Goal: Task Accomplishment & Management: Complete application form

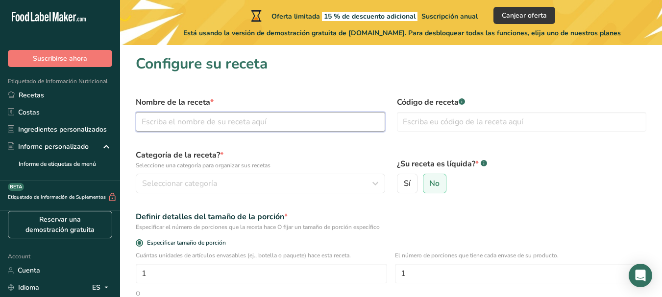
click at [255, 114] on input "text" at bounding box center [260, 122] width 249 height 20
type input "manjar"
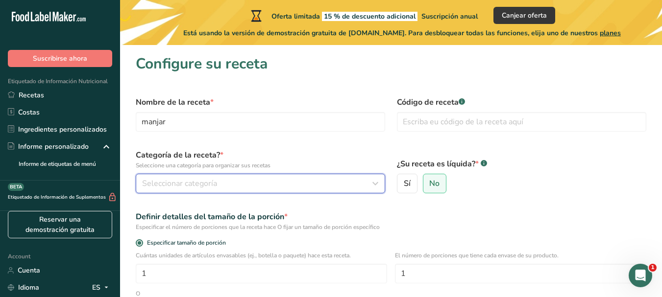
click at [269, 180] on div "Seleccionar categoría" at bounding box center [257, 184] width 231 height 12
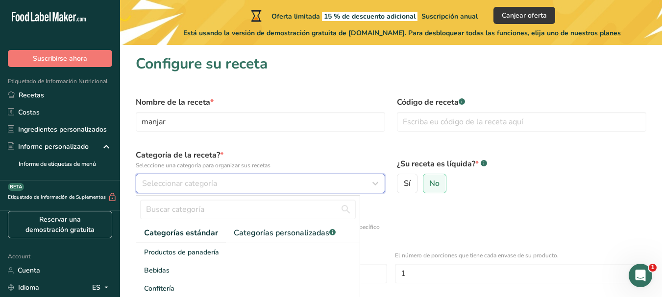
click at [269, 180] on div "Seleccionar categoría" at bounding box center [257, 184] width 231 height 12
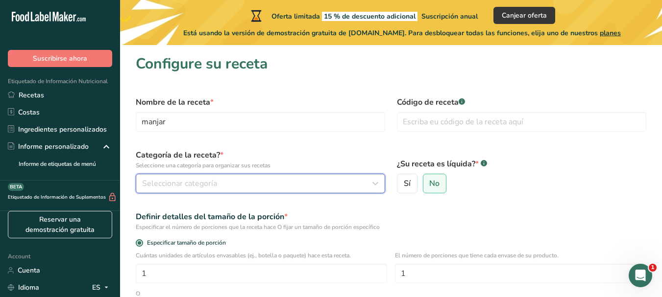
click at [269, 180] on div "Seleccionar categoría" at bounding box center [257, 184] width 231 height 12
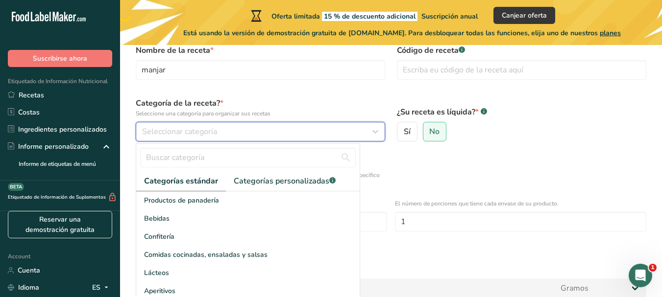
scroll to position [98, 0]
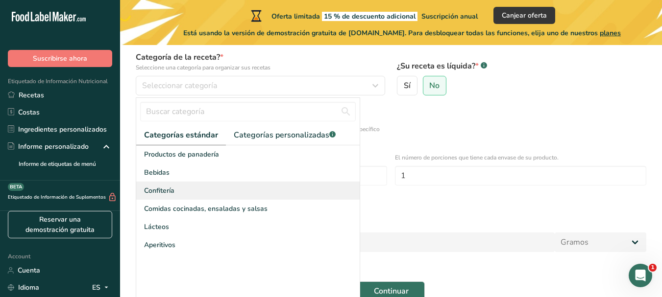
click at [164, 191] on span "Confitería" at bounding box center [159, 191] width 30 height 10
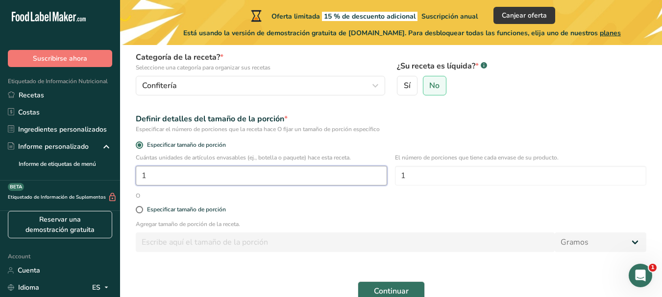
click at [200, 177] on input "1" at bounding box center [261, 176] width 251 height 20
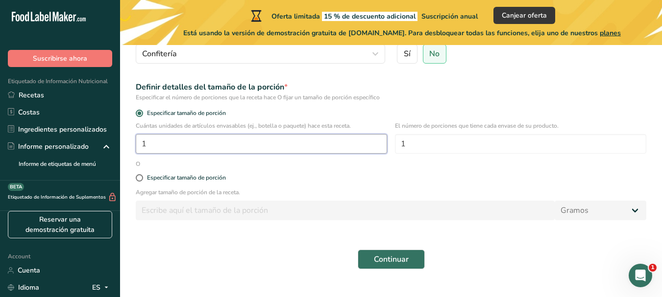
scroll to position [147, 0]
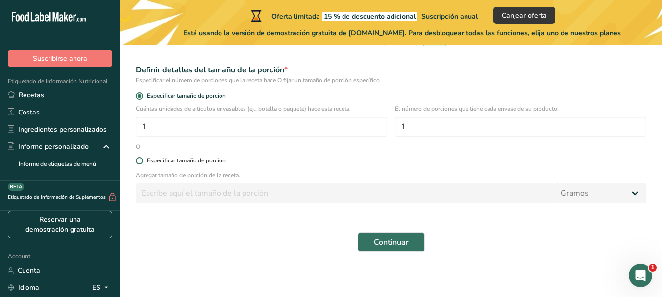
click at [145, 160] on span "Especificar tamaño de porción" at bounding box center [184, 160] width 83 height 7
click at [142, 160] on input "Especificar tamaño de porción" at bounding box center [139, 161] width 6 height 6
radio input "true"
radio input "false"
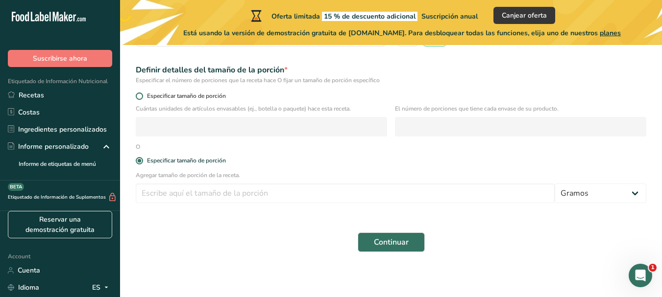
click at [141, 96] on span at bounding box center [139, 96] width 7 height 7
click at [141, 96] on input "Especificar tamaño de porción" at bounding box center [139, 96] width 6 height 6
radio input "true"
radio input "false"
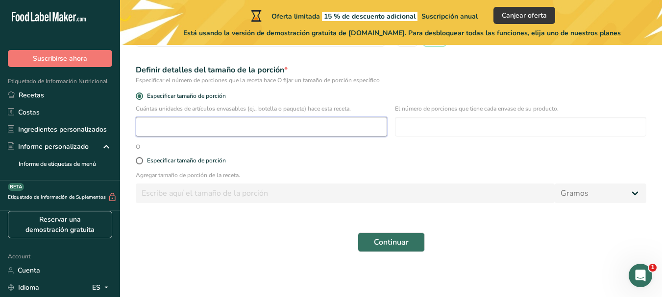
click at [165, 133] on input "number" at bounding box center [261, 127] width 251 height 20
click at [165, 132] on input "1" at bounding box center [261, 127] width 251 height 20
type input "1"
click at [162, 158] on div "Especificar tamaño de porción" at bounding box center [186, 160] width 79 height 7
click at [142, 158] on input "Especificar tamaño de porción" at bounding box center [139, 161] width 6 height 6
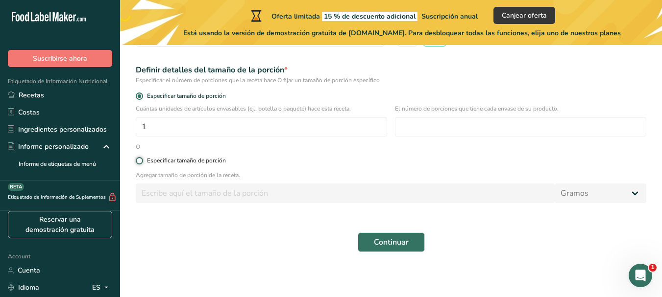
radio input "true"
radio input "false"
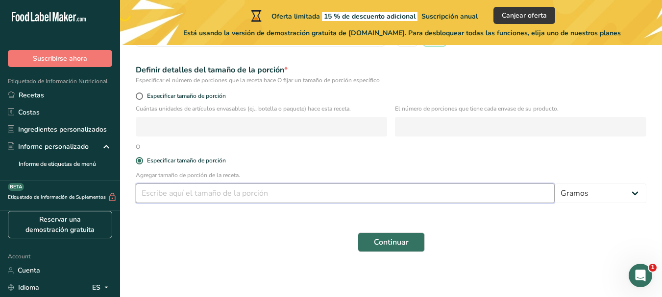
click at [172, 193] on input "number" at bounding box center [345, 194] width 419 height 20
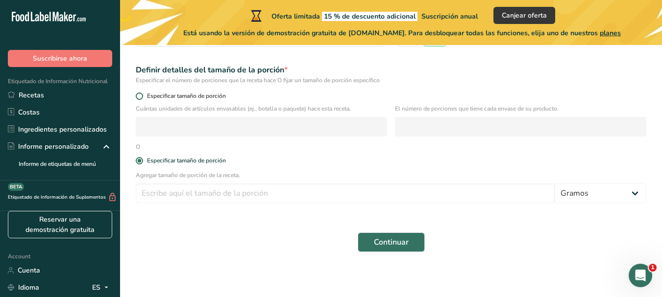
click at [148, 96] on span "Especificar tamaño de porción" at bounding box center [184, 96] width 83 height 7
click at [142, 96] on input "Especificar tamaño de porción" at bounding box center [139, 96] width 6 height 6
radio input "true"
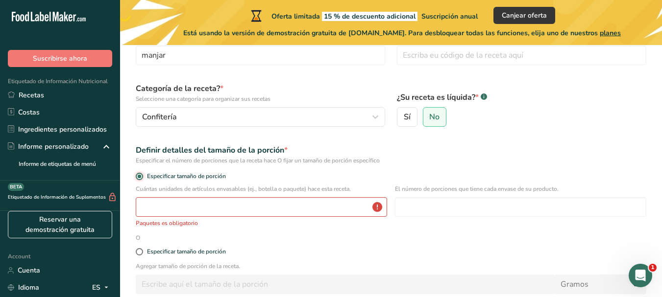
scroll to position [160, 0]
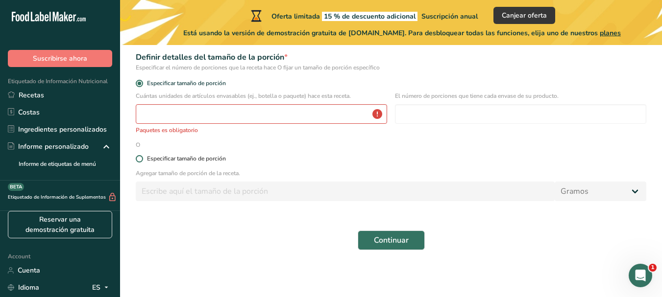
click at [145, 160] on span "Especificar tamaño de porción" at bounding box center [184, 158] width 83 height 7
click at [142, 160] on input "Especificar tamaño de porción" at bounding box center [139, 159] width 6 height 6
radio input "true"
radio input "false"
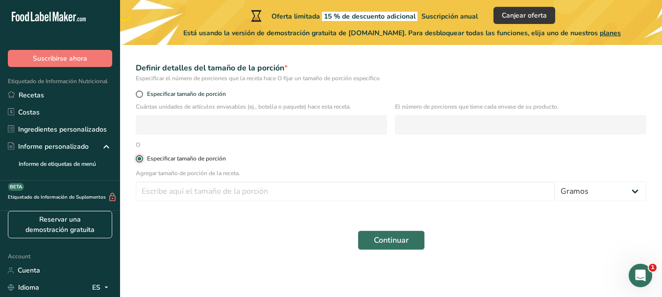
scroll to position [149, 0]
click at [167, 194] on input "number" at bounding box center [345, 192] width 419 height 20
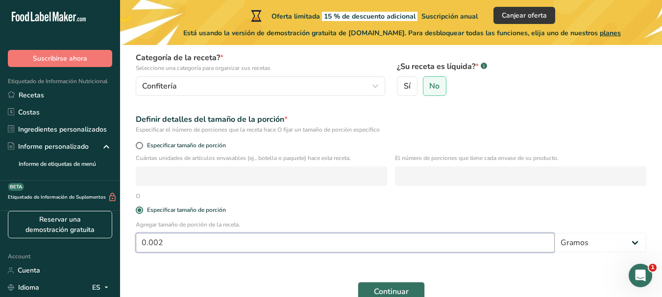
scroll to position [98, 0]
type input "0.002"
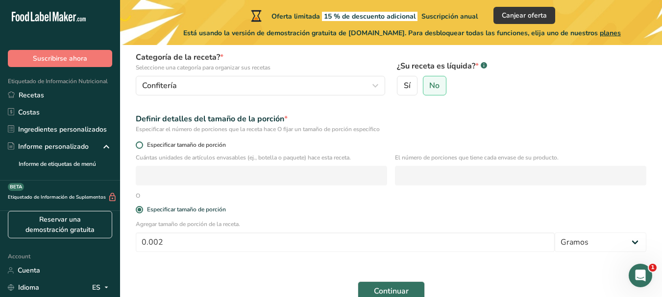
click at [136, 142] on label "Especificar tamaño de porción" at bounding box center [391, 145] width 511 height 7
click at [136, 142] on input "Especificar tamaño de porción" at bounding box center [139, 145] width 6 height 6
radio input "true"
radio input "false"
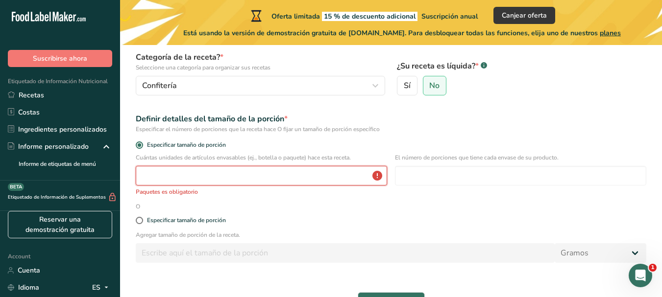
click at [176, 171] on input "number" at bounding box center [261, 176] width 251 height 20
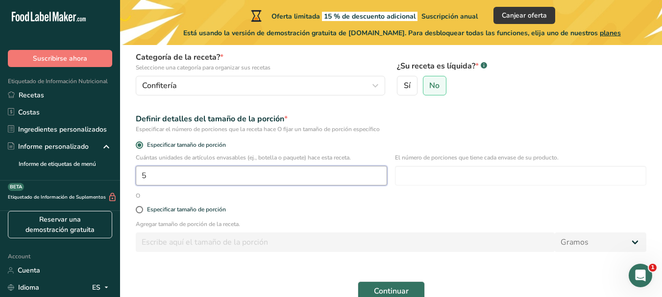
type input "5"
click at [472, 141] on div "Especificar tamaño de porción" at bounding box center [391, 147] width 522 height 14
click at [460, 172] on input "number" at bounding box center [520, 176] width 251 height 20
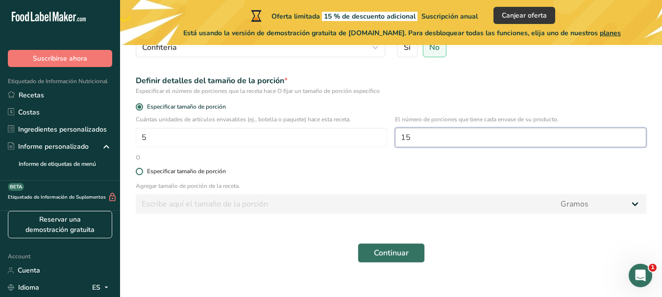
scroll to position [147, 0]
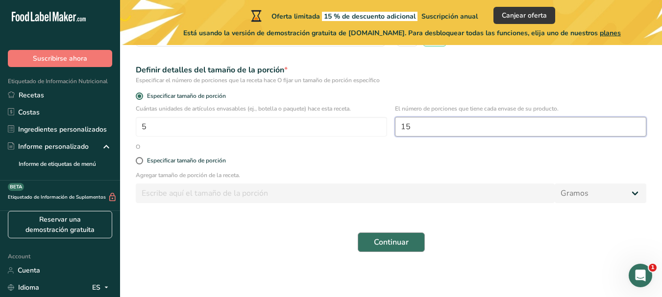
type input "15"
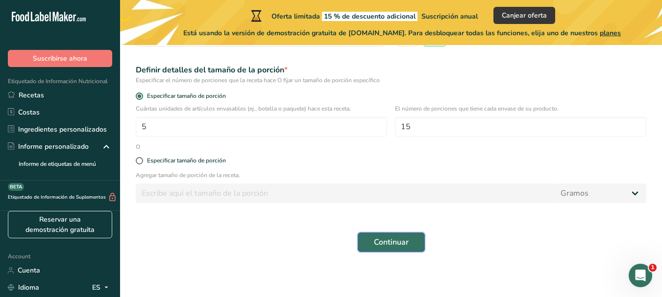
click at [389, 246] on span "Continuar" at bounding box center [391, 243] width 35 height 12
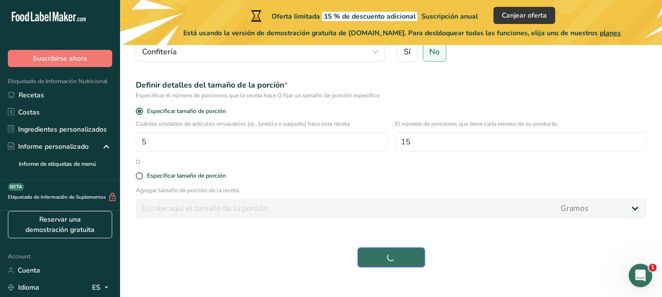
scroll to position [0, 0]
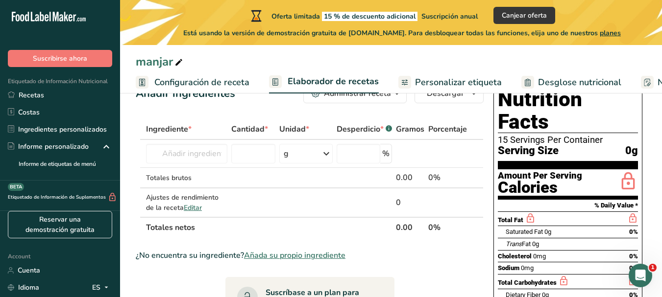
scroll to position [49, 0]
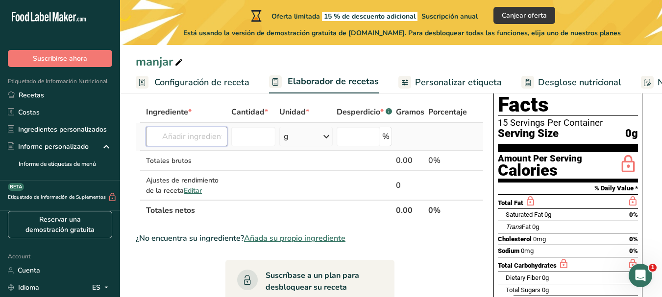
click at [184, 136] on input "text" at bounding box center [186, 137] width 81 height 20
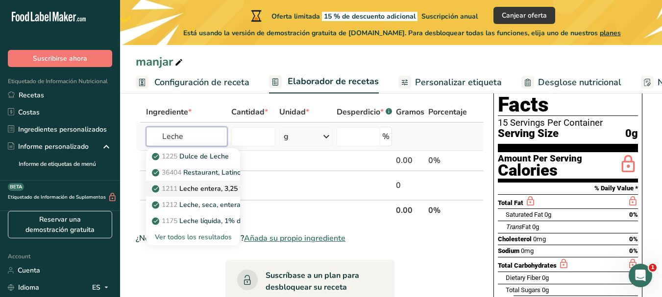
type input "Leche"
click at [195, 191] on p "1211 Leche entera, 3,25 % de grasa láctea, sin vitamina A ni vitamina D añadidas" at bounding box center [286, 189] width 264 height 10
type input "Milk, whole, 3.25% milkfat, without added vitamin A and [MEDICAL_DATA]"
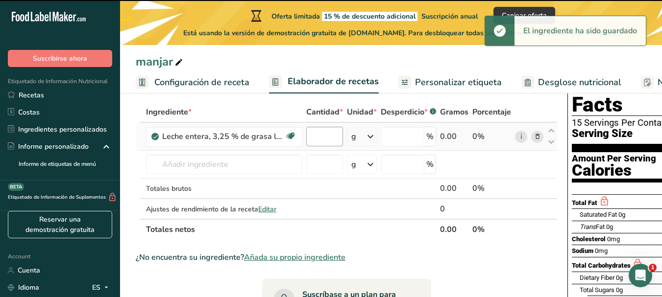
type input "0"
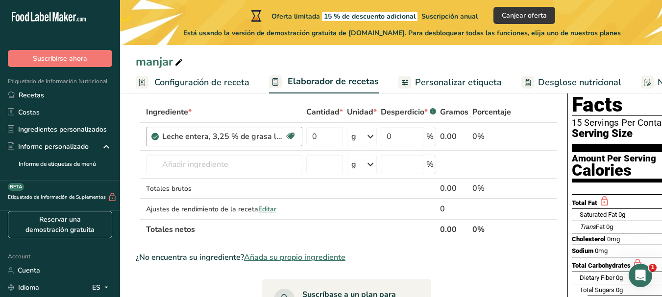
click at [178, 132] on div "Leche entera, 3,25 % de grasa láctea, sin vitamina A ni vitamina D añadidas" at bounding box center [223, 137] width 122 height 12
click at [362, 141] on div "g" at bounding box center [362, 137] width 30 height 20
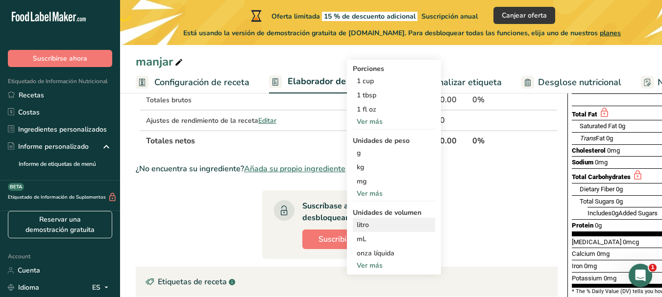
scroll to position [147, 0]
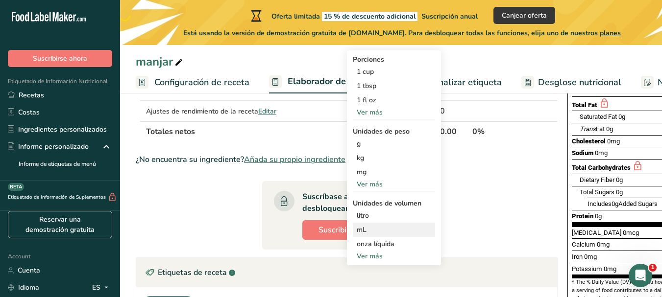
click at [374, 227] on div "mL" at bounding box center [394, 230] width 74 height 10
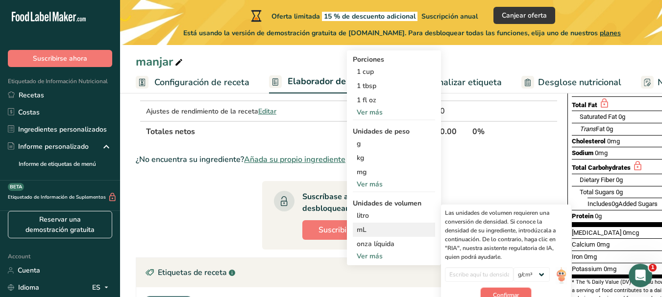
click at [509, 291] on span "Confirmar" at bounding box center [506, 295] width 26 height 9
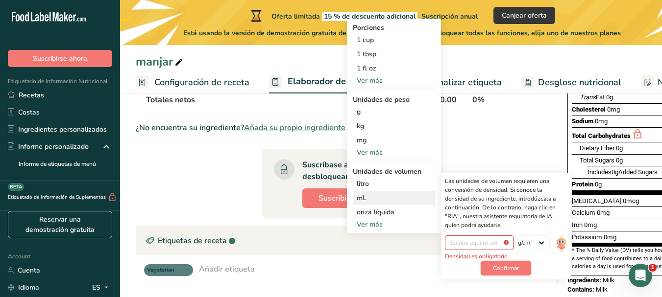
scroll to position [196, 0]
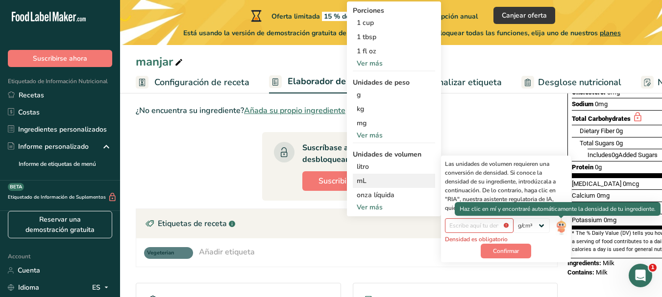
click at [562, 226] on img at bounding box center [561, 227] width 11 height 17
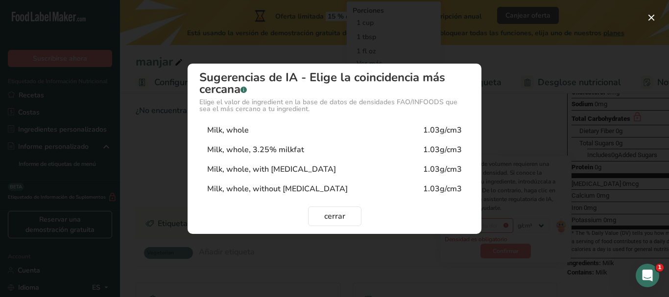
click at [414, 131] on div "Milk, whole 1.03g/cm3" at bounding box center [334, 131] width 270 height 20
type input "1.03"
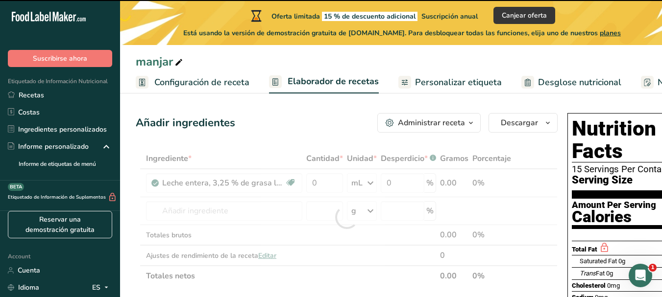
scroll to position [0, 0]
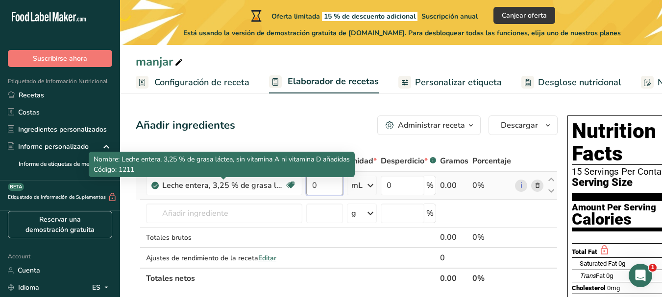
click at [324, 192] on input "0" at bounding box center [324, 186] width 37 height 20
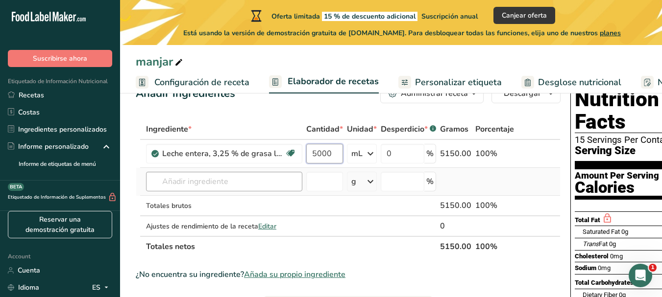
scroll to position [49, 0]
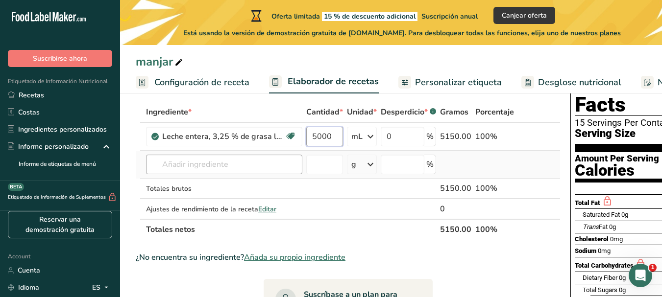
type input "5000"
click at [252, 169] on div "Ingrediente * Cantidad * Unidad * Desperdicio * .a-a{fill:#347362;}.b-a{fill:#f…" at bounding box center [348, 171] width 425 height 138
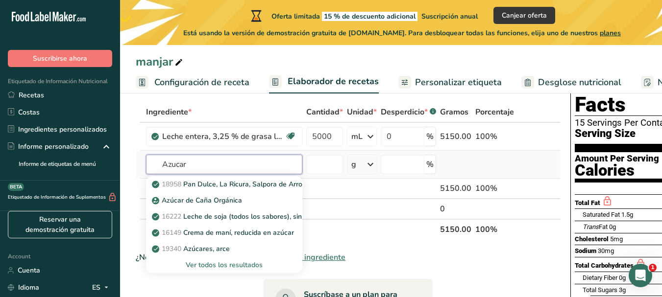
type input "Azucar"
click at [211, 267] on div "Ver todos los resultados" at bounding box center [224, 265] width 141 height 10
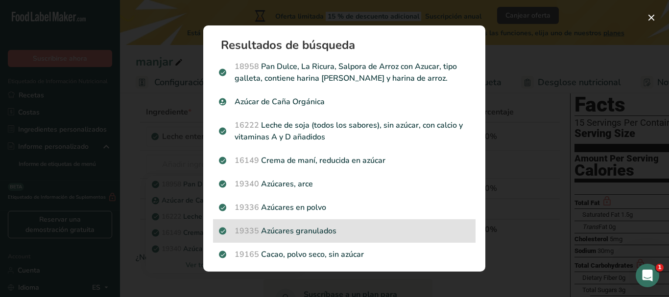
click at [360, 230] on p "19335 Azúcares granulados" at bounding box center [344, 231] width 251 height 12
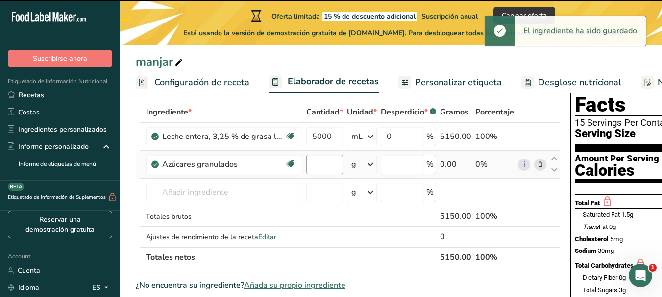
type input "0"
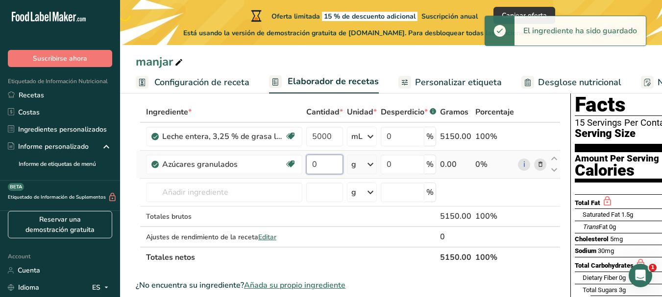
click at [326, 166] on input "0" at bounding box center [324, 165] width 37 height 20
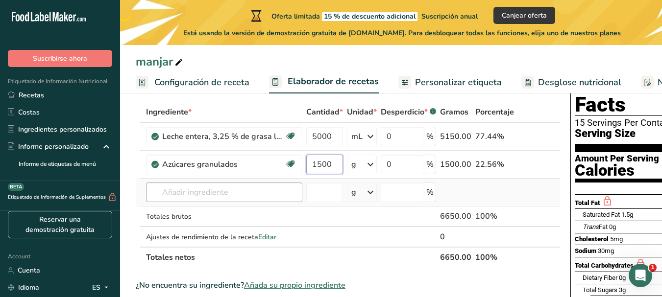
type input "1500"
click at [225, 187] on div "Ingrediente * Cantidad * Unidad * Desperdicio * .a-a{fill:#347362;}.b-a{fill:#f…" at bounding box center [348, 185] width 425 height 166
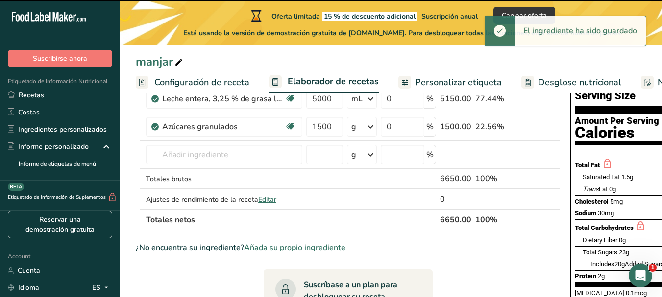
scroll to position [98, 0]
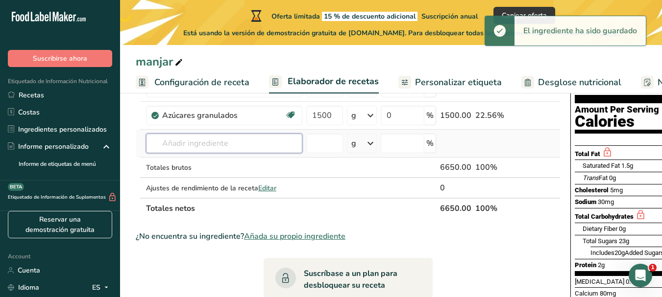
click at [218, 141] on input "text" at bounding box center [224, 144] width 156 height 20
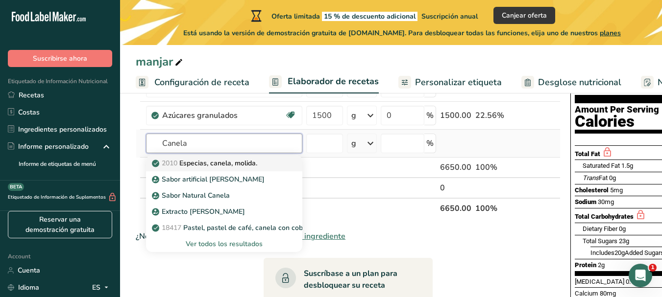
type input "Canela"
click at [231, 164] on p "2010 Especias, canela, molida." at bounding box center [205, 163] width 103 height 10
type input "Spices, cinnamon, ground"
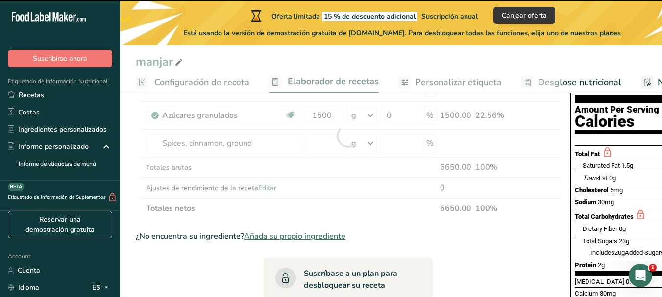
type input "0"
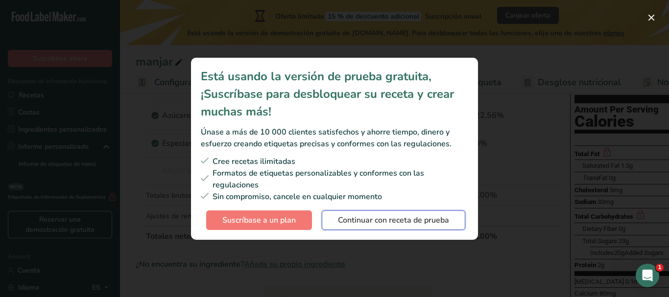
click at [355, 219] on span "Continuar con receta de prueba" at bounding box center [393, 221] width 111 height 12
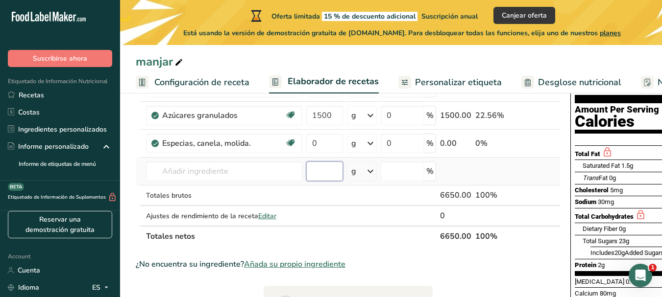
click at [328, 171] on input "number" at bounding box center [324, 172] width 37 height 20
click at [323, 140] on input "0" at bounding box center [324, 144] width 37 height 20
type input "4"
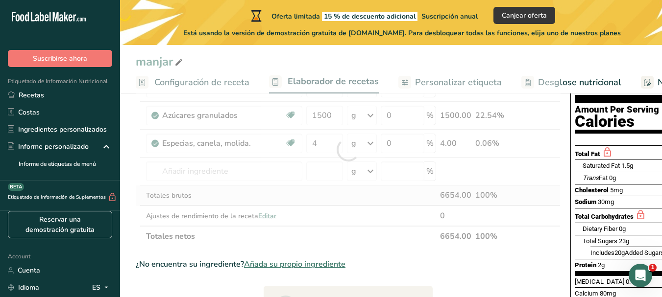
click at [364, 200] on div "Ingrediente * Cantidad * Unidad * Desperdicio * .a-a{fill:#347362;}.b-a{fill:#f…" at bounding box center [348, 150] width 425 height 194
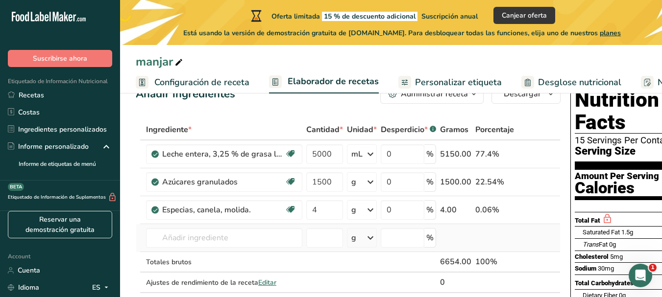
scroll to position [0, 0]
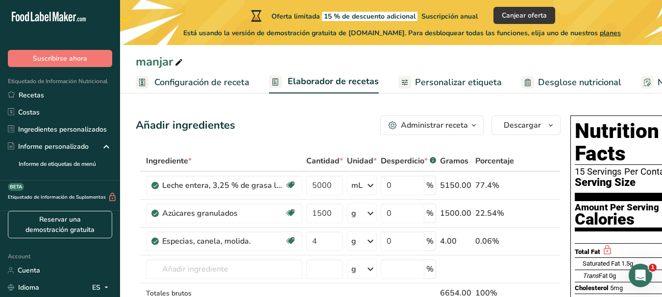
click at [538, 79] on span "Desglose nutricional" at bounding box center [579, 82] width 83 height 13
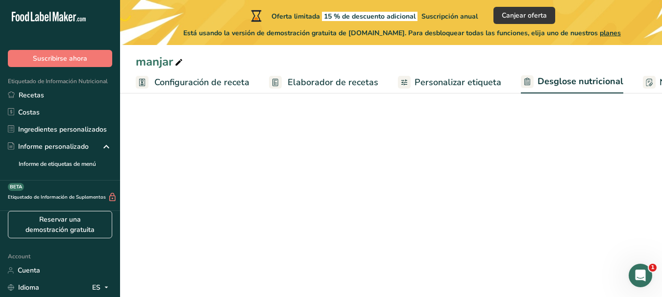
select select "Calories"
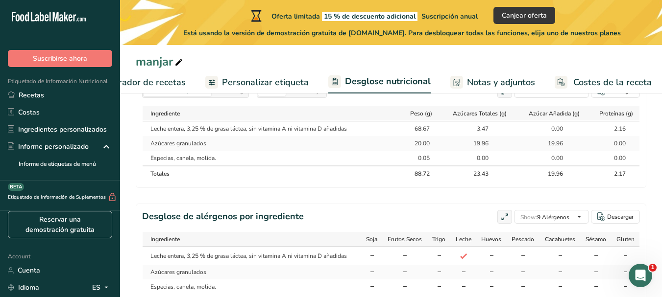
scroll to position [490, 0]
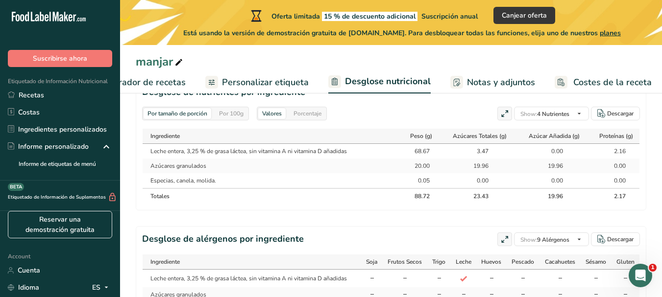
click at [225, 114] on div "Por 100g" at bounding box center [231, 113] width 32 height 11
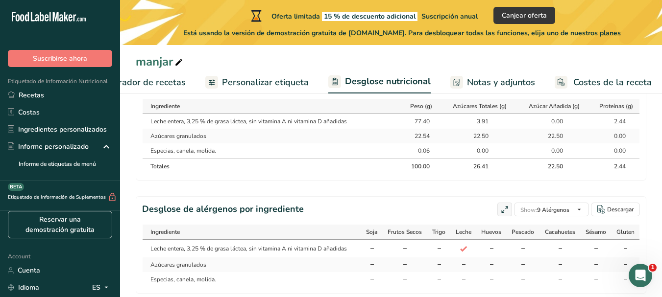
scroll to position [464, 0]
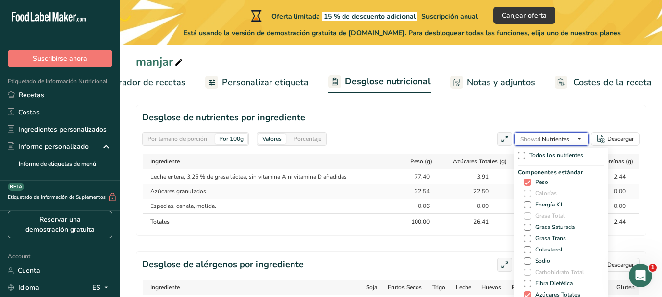
click at [537, 144] on span "Show: 4 Nutrientes" at bounding box center [544, 139] width 49 height 12
click at [525, 205] on span at bounding box center [527, 204] width 7 height 7
click at [525, 205] on input "Energía KJ" at bounding box center [527, 205] width 6 height 6
checkbox input "true"
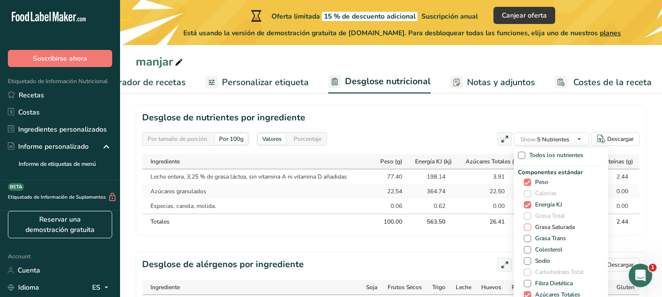
click at [525, 226] on span at bounding box center [527, 227] width 7 height 7
click at [525, 226] on input "Grasa Saturada" at bounding box center [527, 227] width 6 height 6
checkbox input "true"
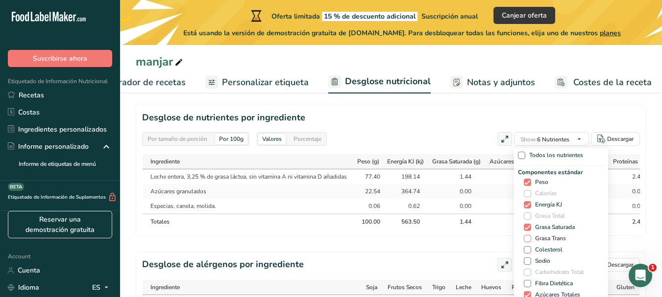
click at [524, 238] on span at bounding box center [527, 238] width 7 height 7
click at [524, 238] on input "Grasa Trans" at bounding box center [527, 239] width 6 height 6
checkbox input "true"
click at [526, 250] on span at bounding box center [527, 249] width 7 height 7
click at [526, 250] on input "Colesterol" at bounding box center [527, 250] width 6 height 6
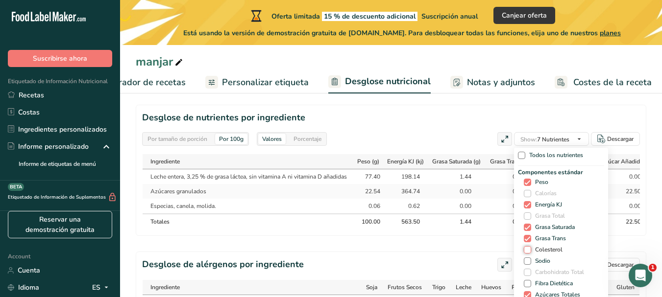
checkbox input "true"
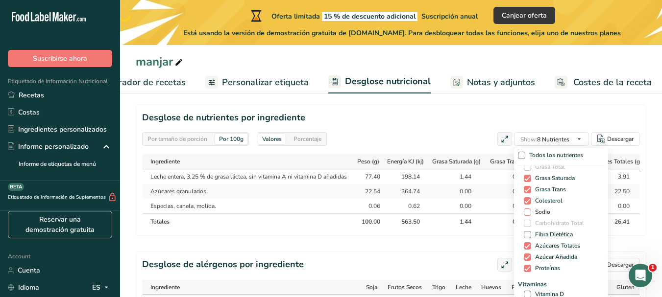
click at [524, 210] on span at bounding box center [527, 212] width 7 height 7
click at [524, 210] on input "Sodio" at bounding box center [527, 212] width 6 height 6
checkbox input "true"
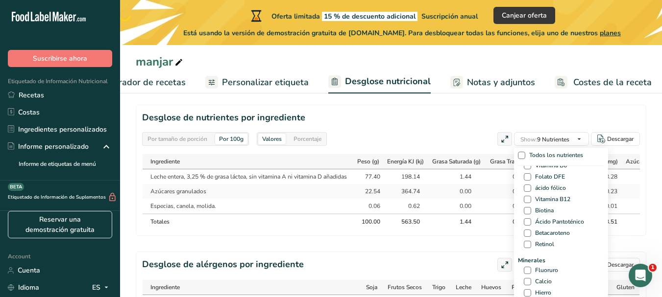
scroll to position [294, 0]
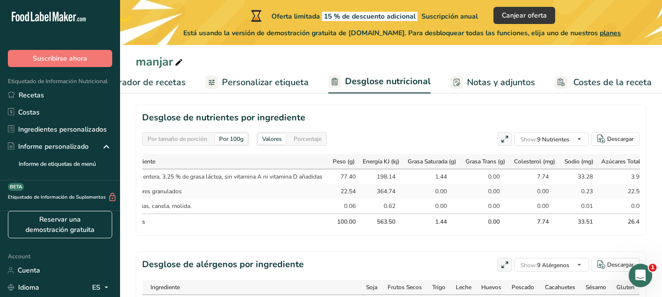
scroll to position [0, 0]
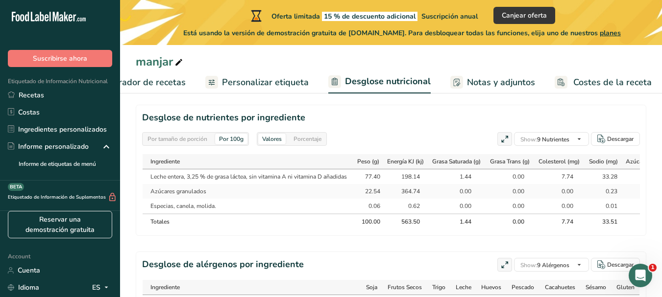
drag, startPoint x: 403, startPoint y: 197, endPoint x: 404, endPoint y: 228, distance: 30.9
click at [404, 228] on table "Ingrediente Peso (g) Energía KJ (kj) Grasa Saturada (g) Grasa Trans (g) Coleste…" at bounding box center [465, 192] width 647 height 76
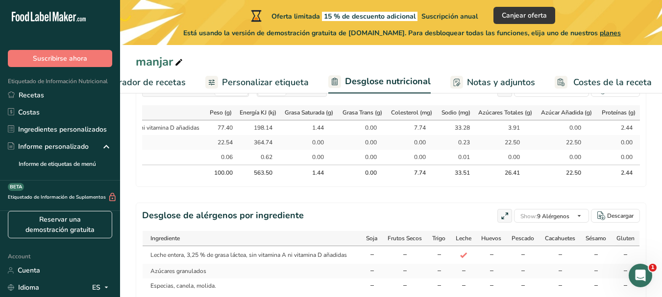
scroll to position [0, 159]
